Goal: Download file/media

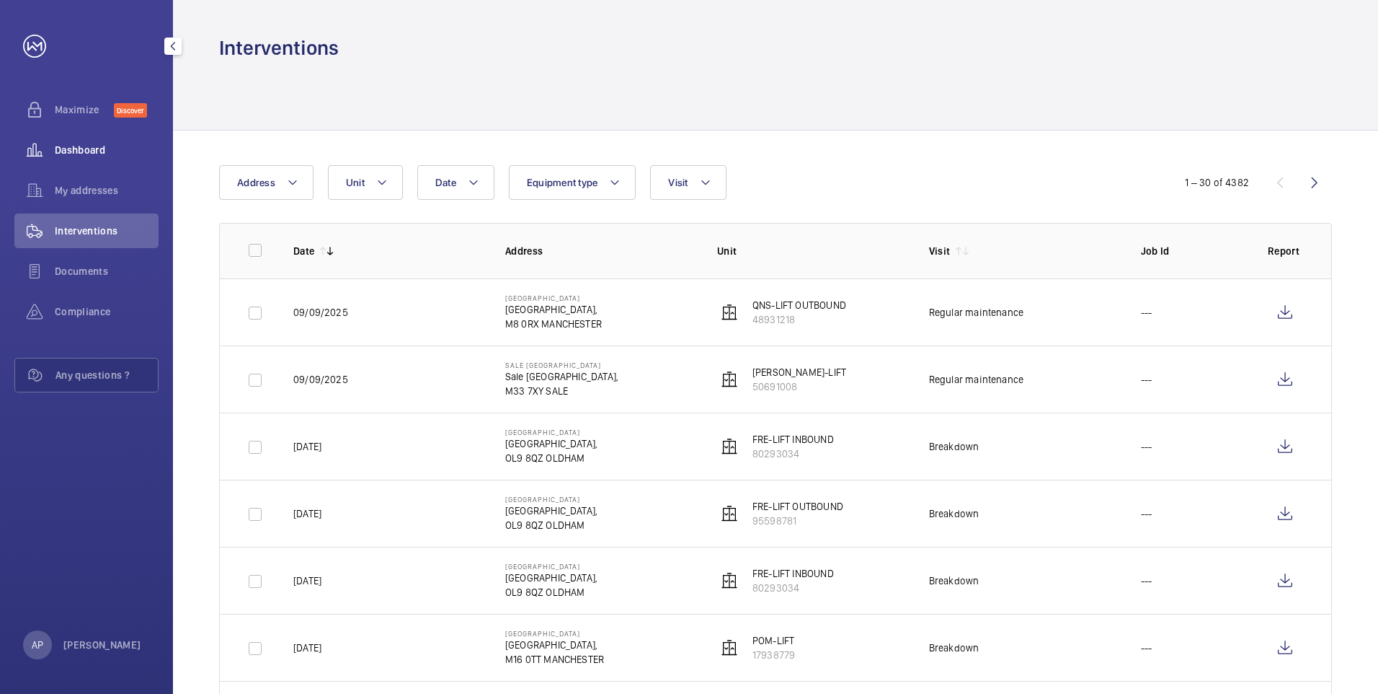
click at [58, 140] on div "Dashboard" at bounding box center [86, 150] width 144 height 35
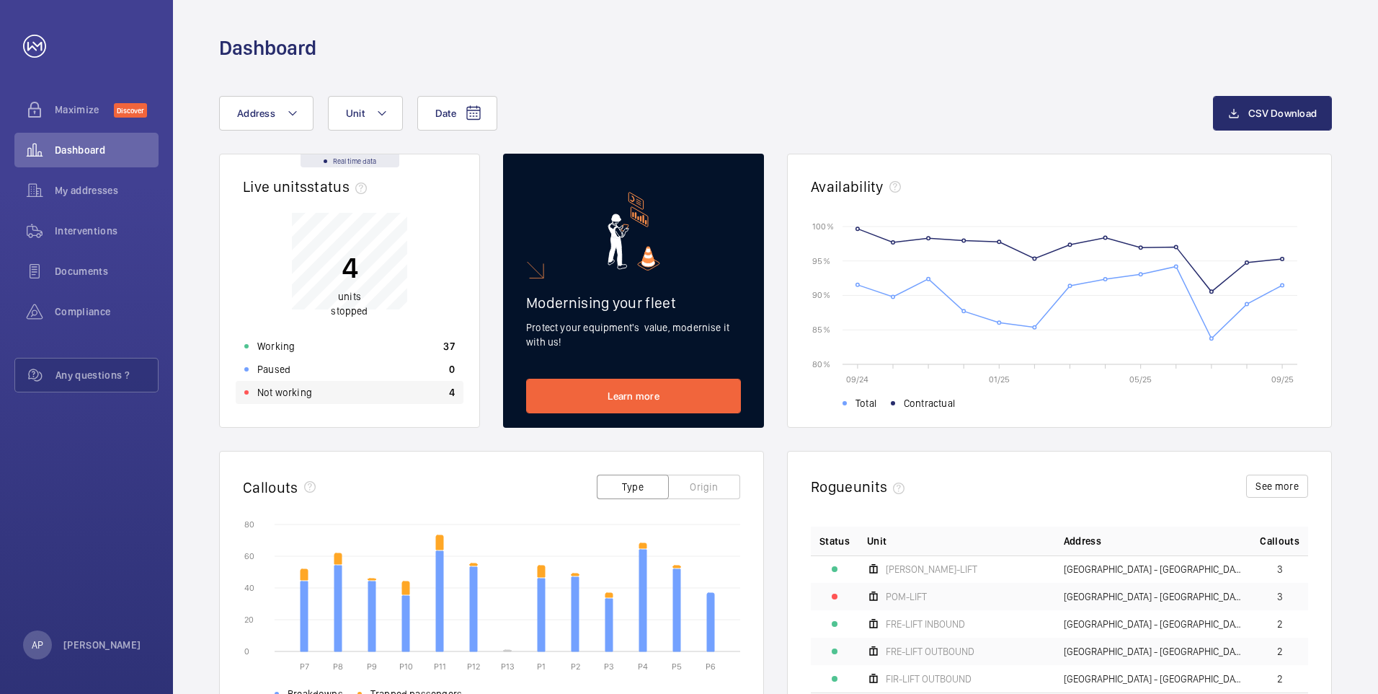
click at [285, 393] on p "Not working" at bounding box center [284, 392] width 55 height 14
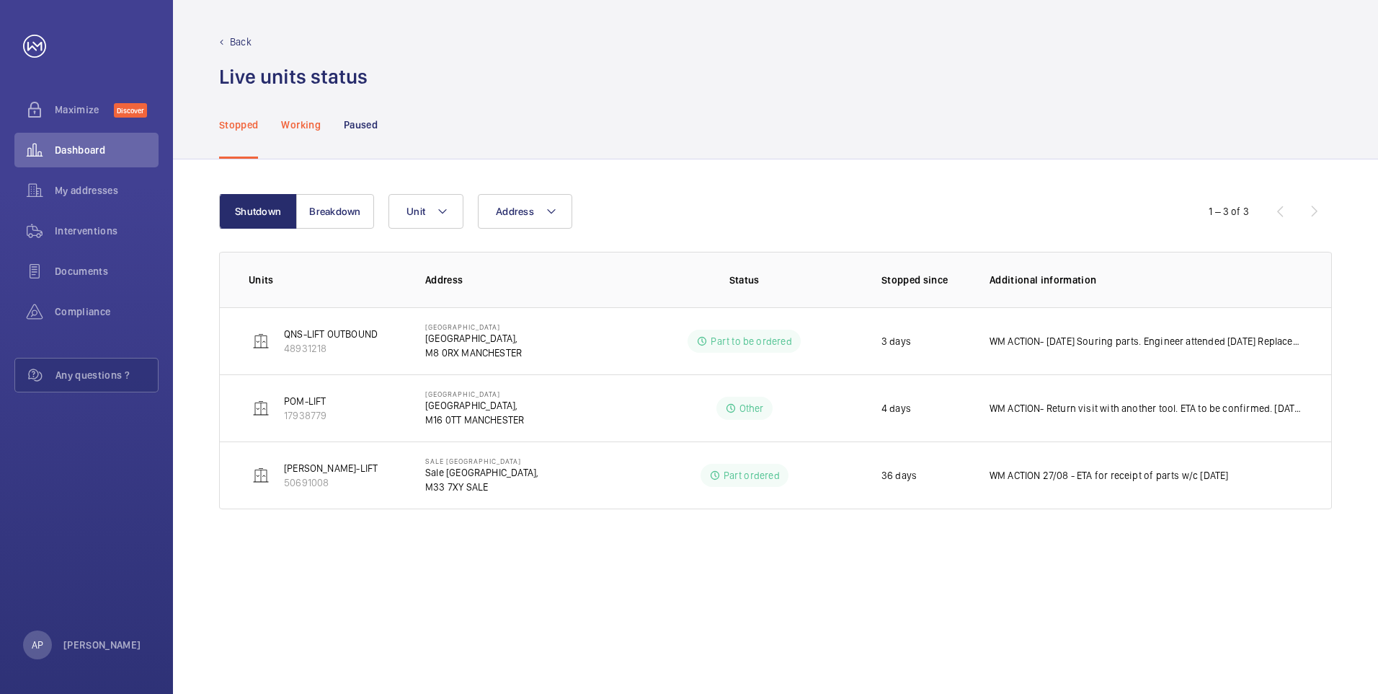
click at [292, 121] on p "Working" at bounding box center [300, 125] width 39 height 14
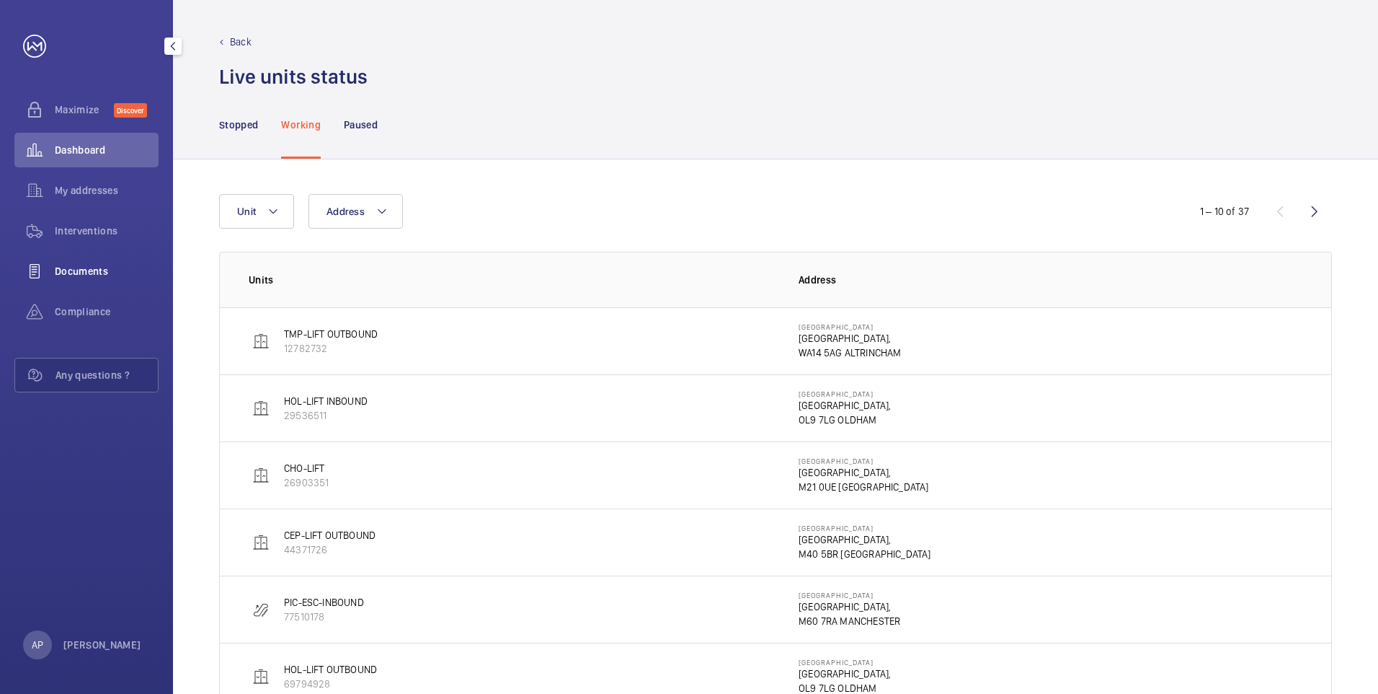
click at [78, 273] on span "Documents" at bounding box center [107, 271] width 104 height 14
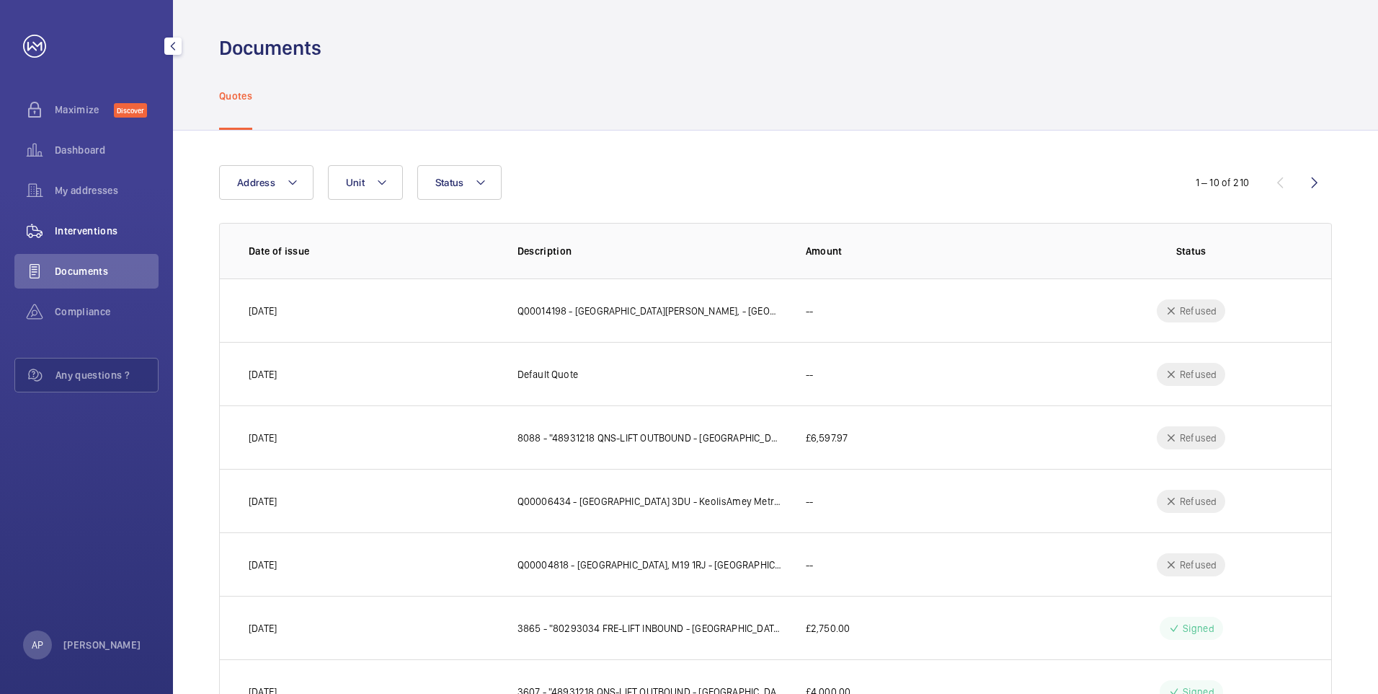
click at [112, 233] on span "Interventions" at bounding box center [107, 230] width 104 height 14
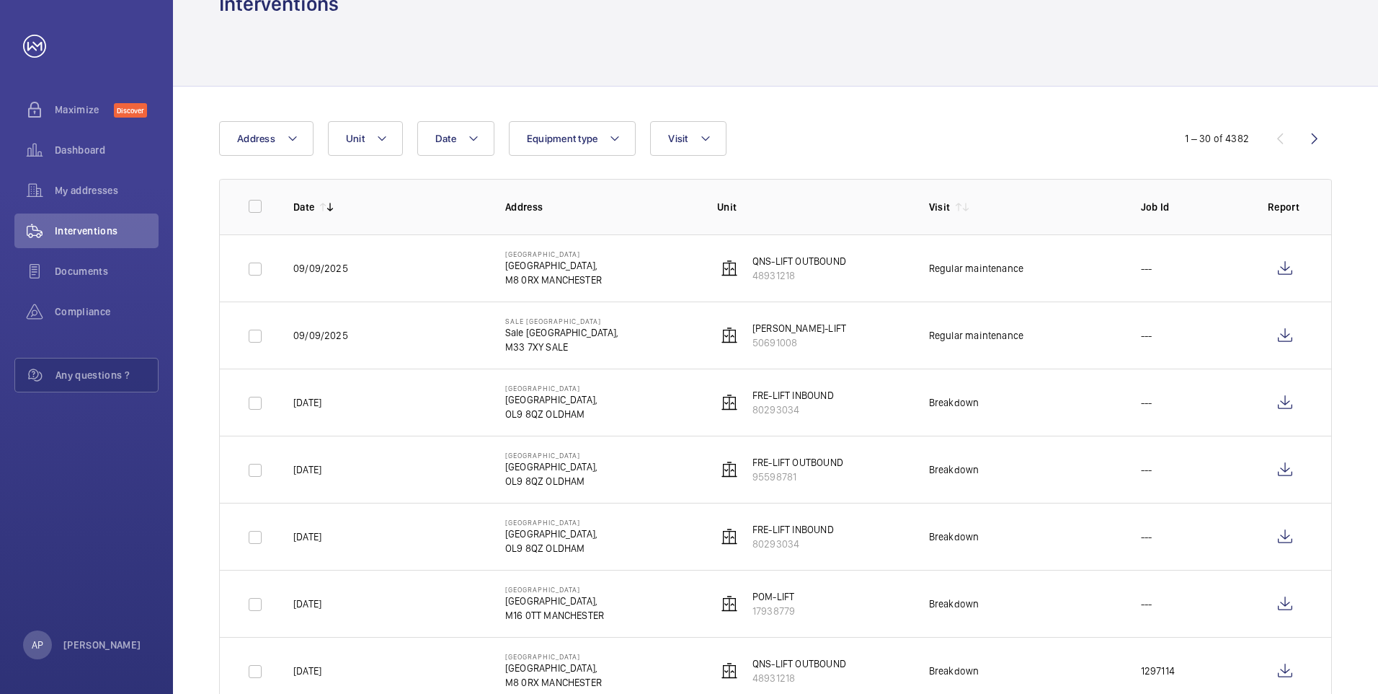
scroll to position [48, 0]
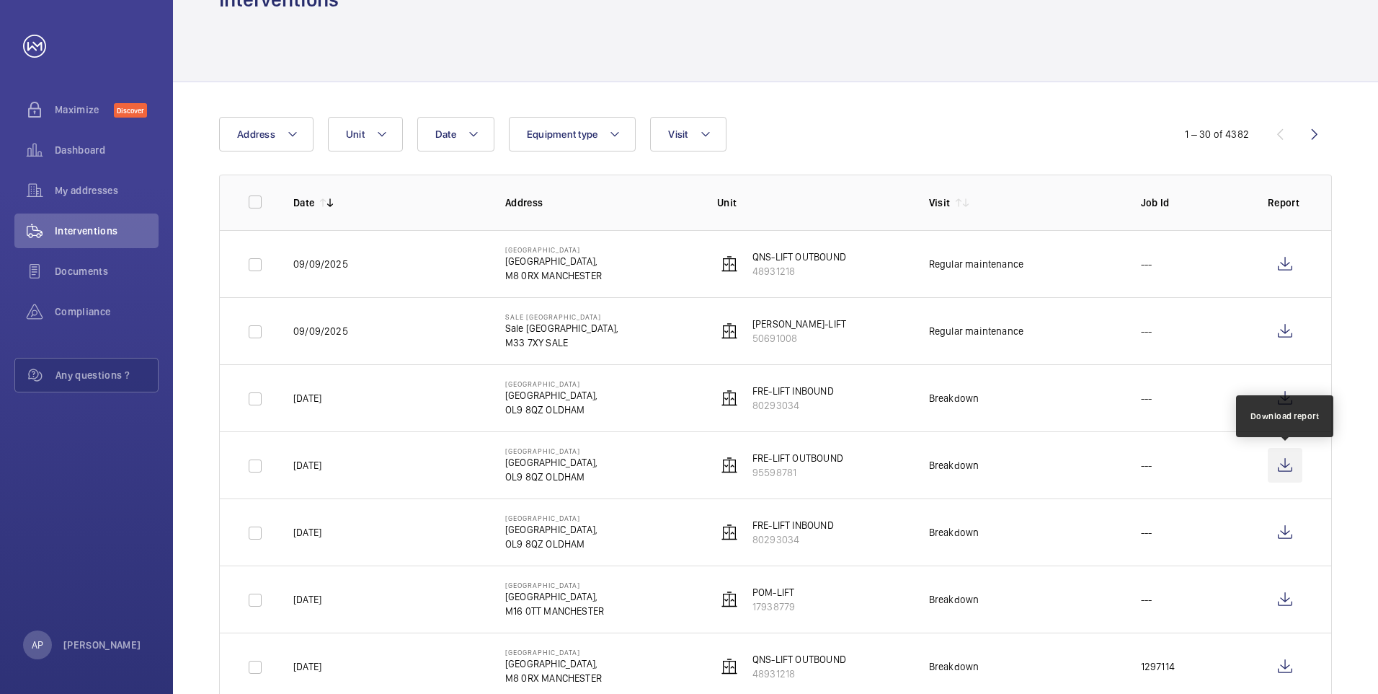
click at [1285, 463] on wm-front-icon-button at bounding box center [1285, 465] width 35 height 35
